Goal: Information Seeking & Learning: Understand process/instructions

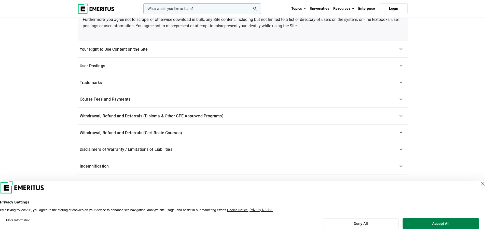
click at [190, 132] on link "Withdrawal, Refund and Deferrals (Certificate Courses)" at bounding box center [243, 132] width 330 height 17
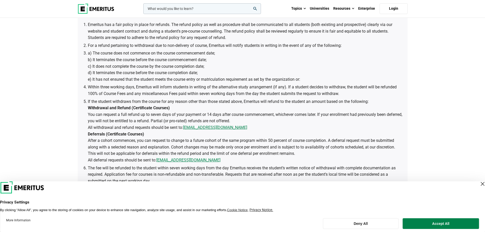
scroll to position [250, 0]
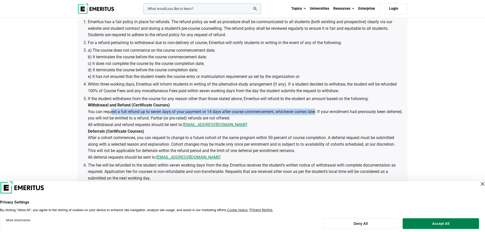
drag, startPoint x: 109, startPoint y: 112, endPoint x: 314, endPoint y: 113, distance: 205.6
click at [314, 113] on li "If the student withdraws from the course for any reason other than those stated…" at bounding box center [245, 127] width 314 height 65
click at [185, 111] on li "If the student withdraws from the course for any reason other than those stated…" at bounding box center [245, 127] width 314 height 65
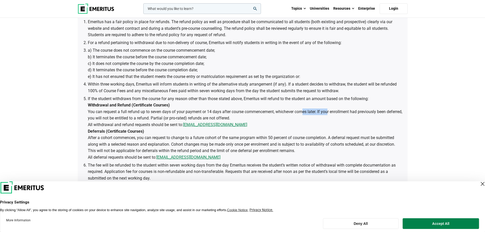
drag, startPoint x: 300, startPoint y: 111, endPoint x: 325, endPoint y: 113, distance: 25.3
click at [325, 113] on li "If the student withdraws from the course for any reason other than those stated…" at bounding box center [245, 127] width 314 height 65
drag, startPoint x: 125, startPoint y: 110, endPoint x: 250, endPoint y: 119, distance: 125.0
click at [250, 119] on li "If the student withdraws from the course for any reason other than those stated…" at bounding box center [245, 127] width 314 height 65
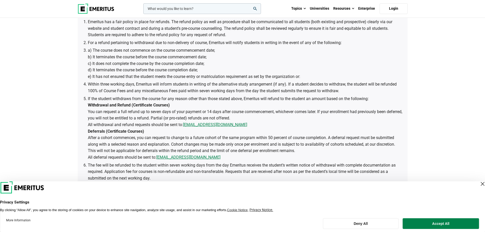
click at [118, 113] on li "If the student withdraws from the course for any reason other than those stated…" at bounding box center [245, 127] width 314 height 65
drag, startPoint x: 90, startPoint y: 110, endPoint x: 251, endPoint y: 119, distance: 161.2
click at [251, 119] on li "If the student withdraws from the course for any reason other than those stated…" at bounding box center [245, 127] width 314 height 65
click at [252, 119] on li "If the student withdraws from the course for any reason other than those stated…" at bounding box center [245, 127] width 314 height 65
drag, startPoint x: 245, startPoint y: 125, endPoint x: 185, endPoint y: 126, distance: 60.0
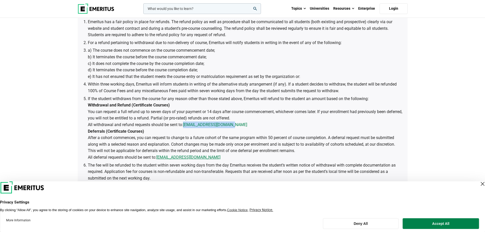
click at [185, 126] on li "If the student withdraws from the course for any reason other than those stated…" at bounding box center [245, 127] width 314 height 65
copy link "[EMAIL_ADDRESS][DOMAIN_NAME]"
